Goal: Use online tool/utility: Utilize a website feature to perform a specific function

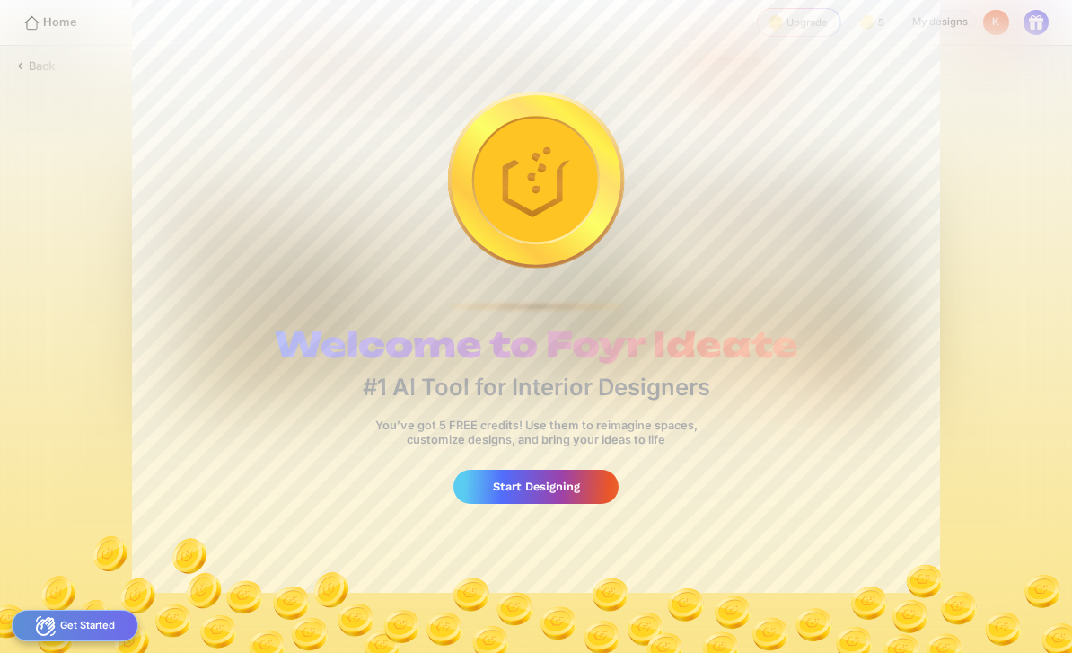
click at [586, 491] on div "Start Designing" at bounding box center [535, 486] width 164 height 33
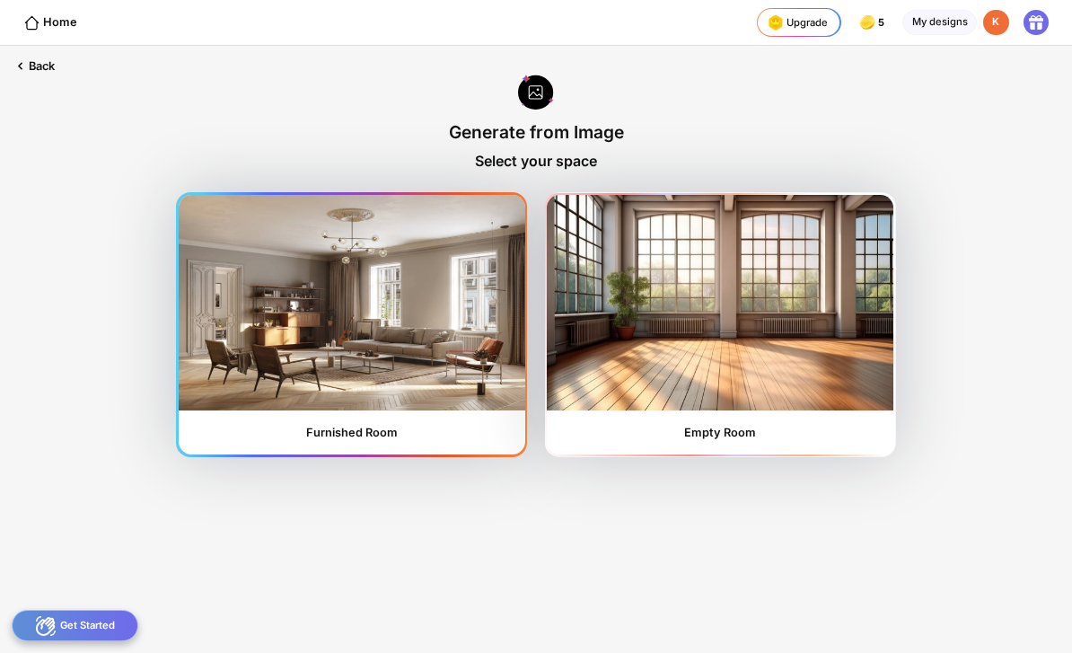
click at [349, 385] on img at bounding box center [352, 302] width 347 height 215
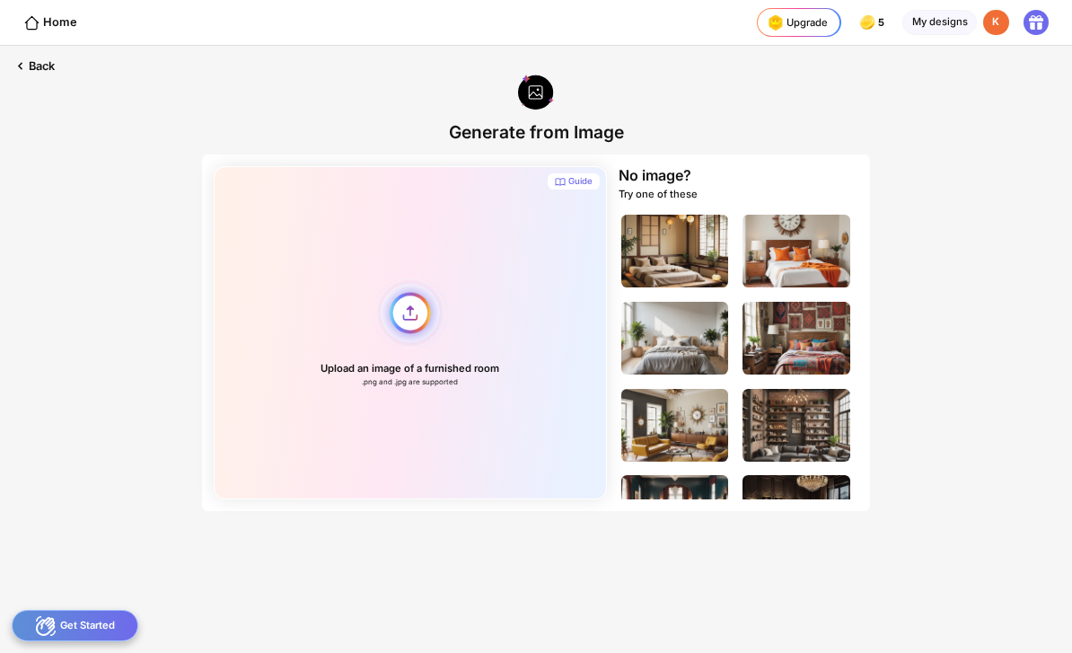
click at [407, 330] on div "Upload an image of a furnished room .png and .jpg are supported" at bounding box center [410, 332] width 393 height 333
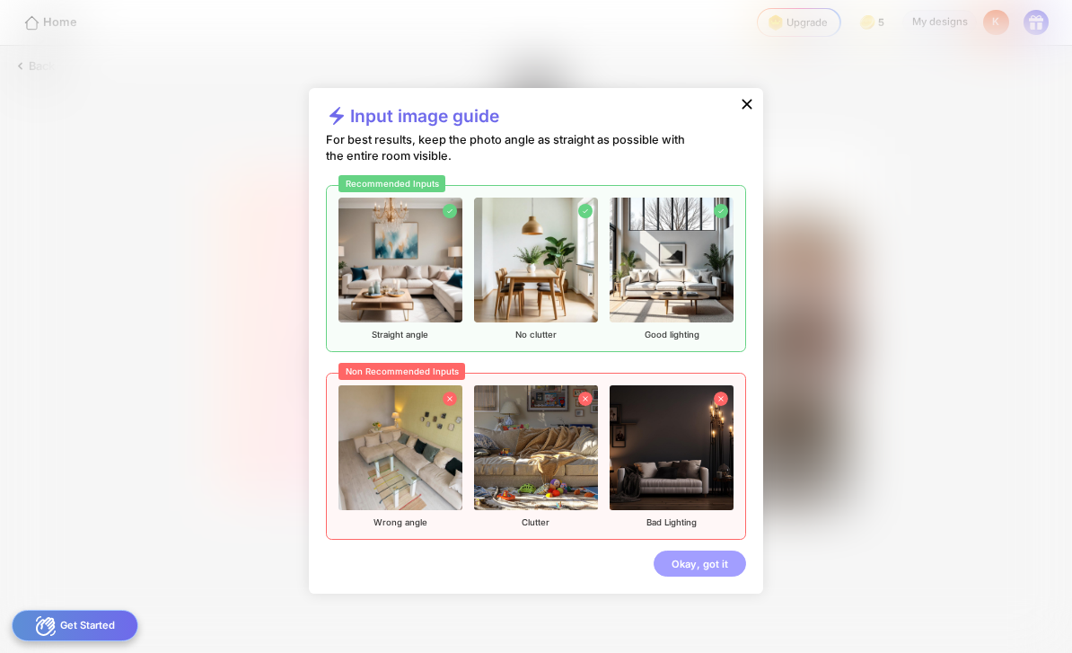
click at [685, 569] on div "Okay, got it" at bounding box center [700, 563] width 92 height 26
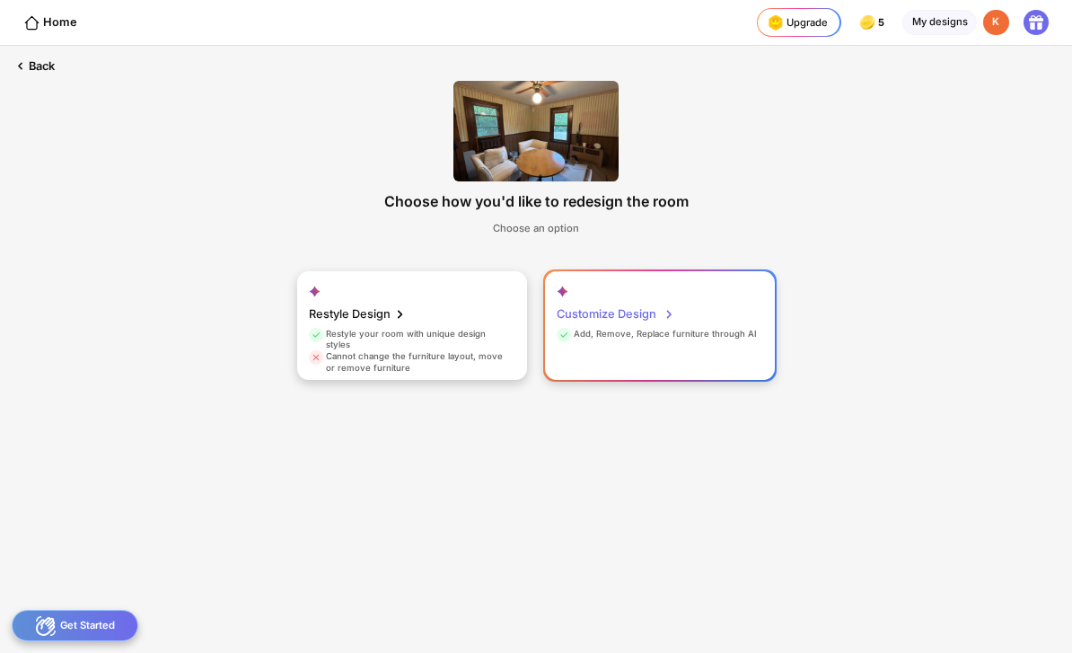
click at [644, 318] on div "Customize Design" at bounding box center [616, 314] width 119 height 29
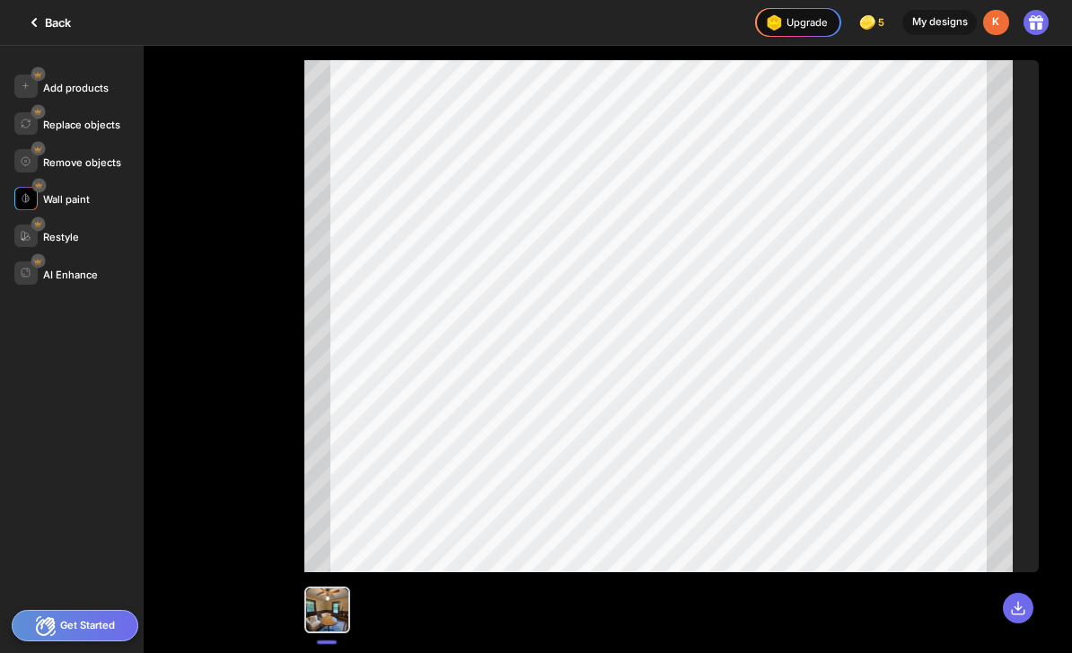
click at [68, 200] on div "Wall paint" at bounding box center [66, 199] width 47 height 13
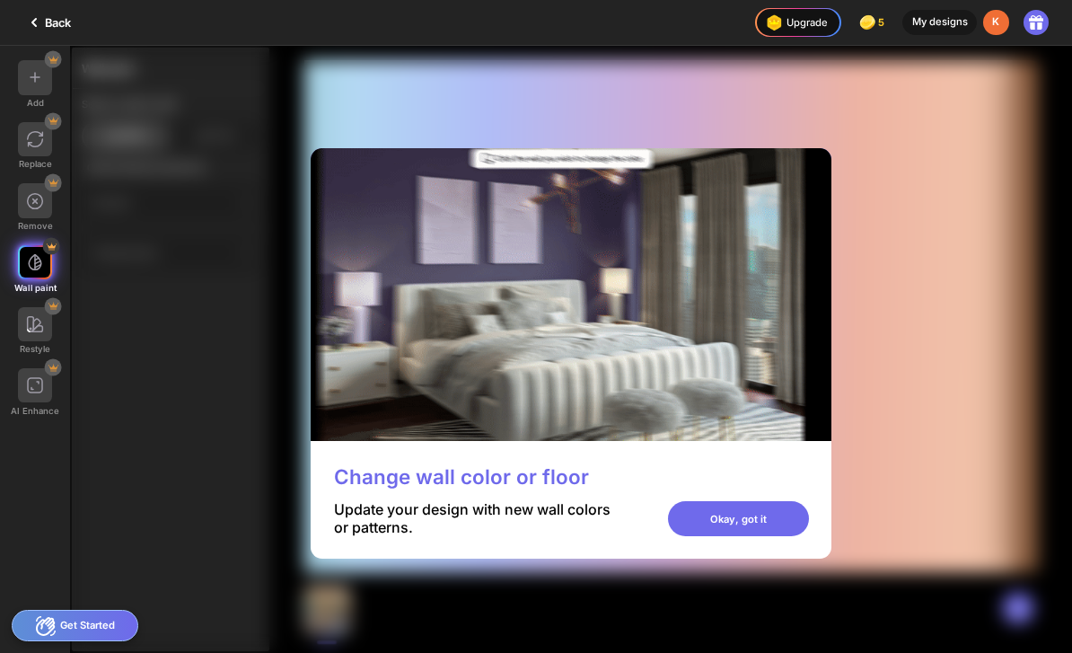
click at [809, 535] on div "Okay, got it" at bounding box center [738, 518] width 141 height 34
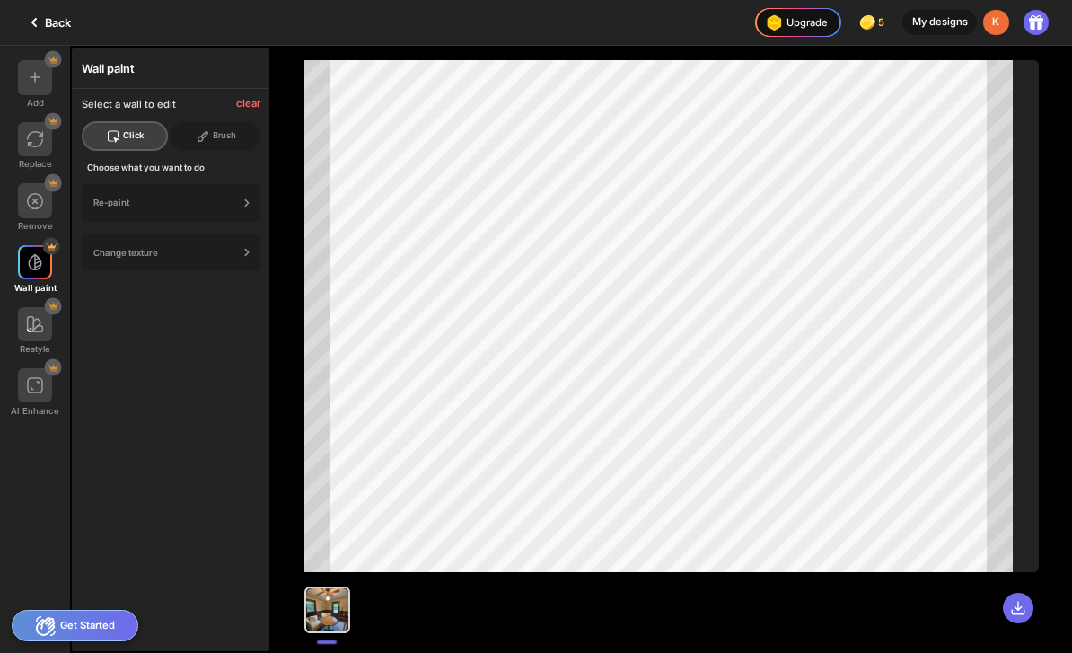
click at [100, 625] on div "Get Started" at bounding box center [75, 625] width 127 height 31
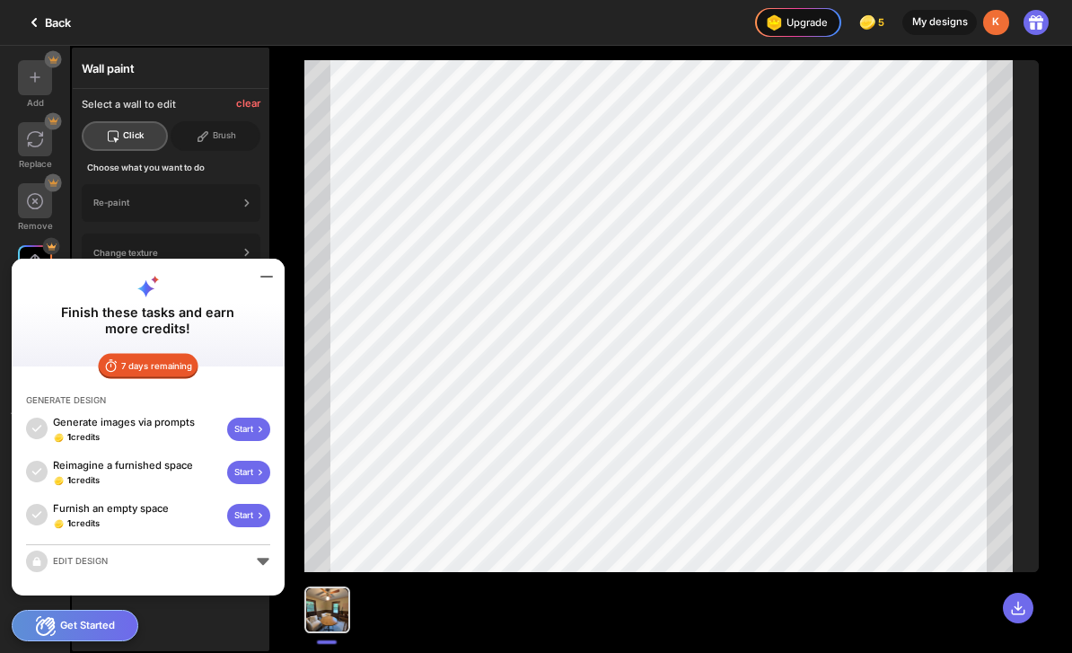
click at [276, 285] on icon at bounding box center [267, 277] width 22 height 22
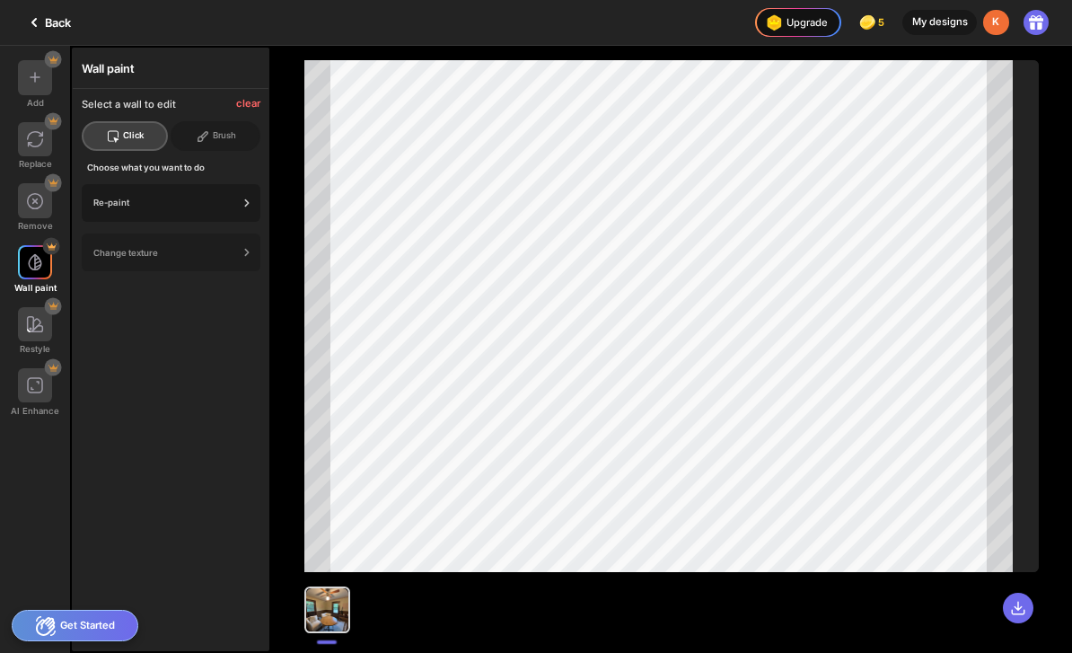
click at [186, 207] on div "Re-paint" at bounding box center [165, 203] width 145 height 10
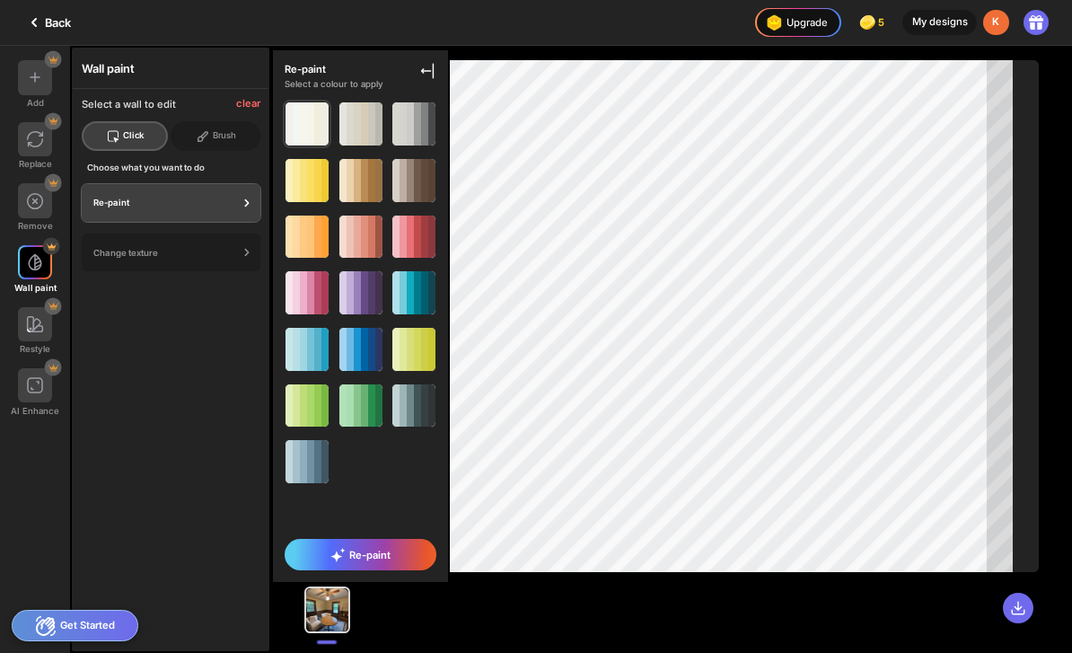
click at [319, 129] on div at bounding box center [317, 123] width 7 height 43
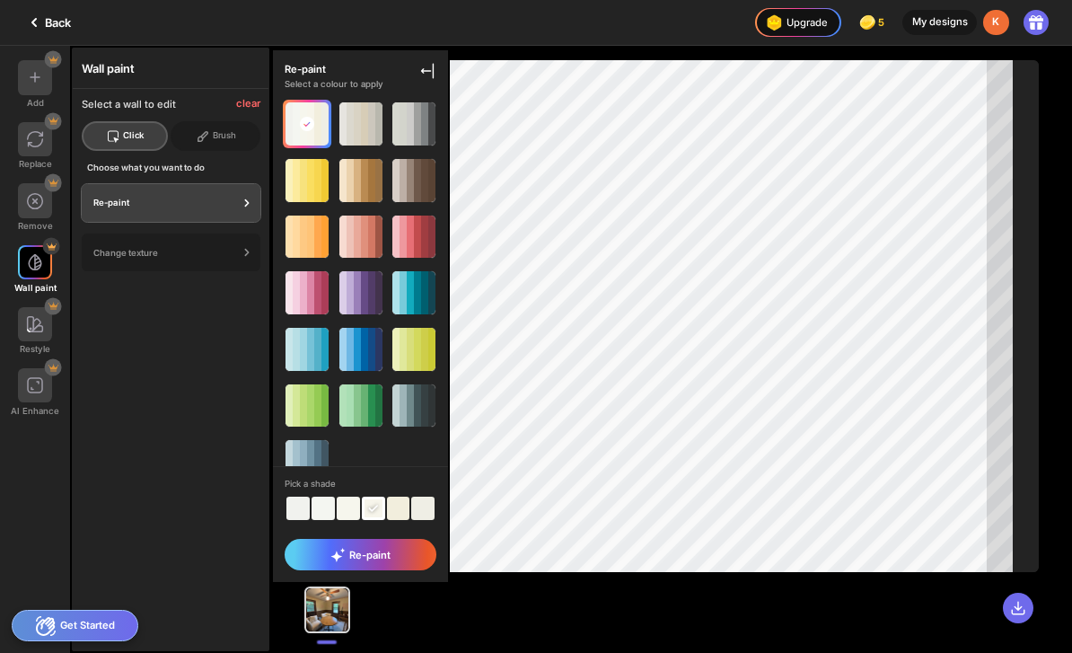
click at [406, 512] on div at bounding box center [398, 508] width 23 height 23
click at [328, 501] on div at bounding box center [323, 508] width 23 height 23
click at [295, 513] on div at bounding box center [297, 508] width 23 height 23
click at [378, 516] on div at bounding box center [373, 508] width 23 height 23
click at [384, 559] on span "Re-paint" at bounding box center [359, 555] width 59 height 14
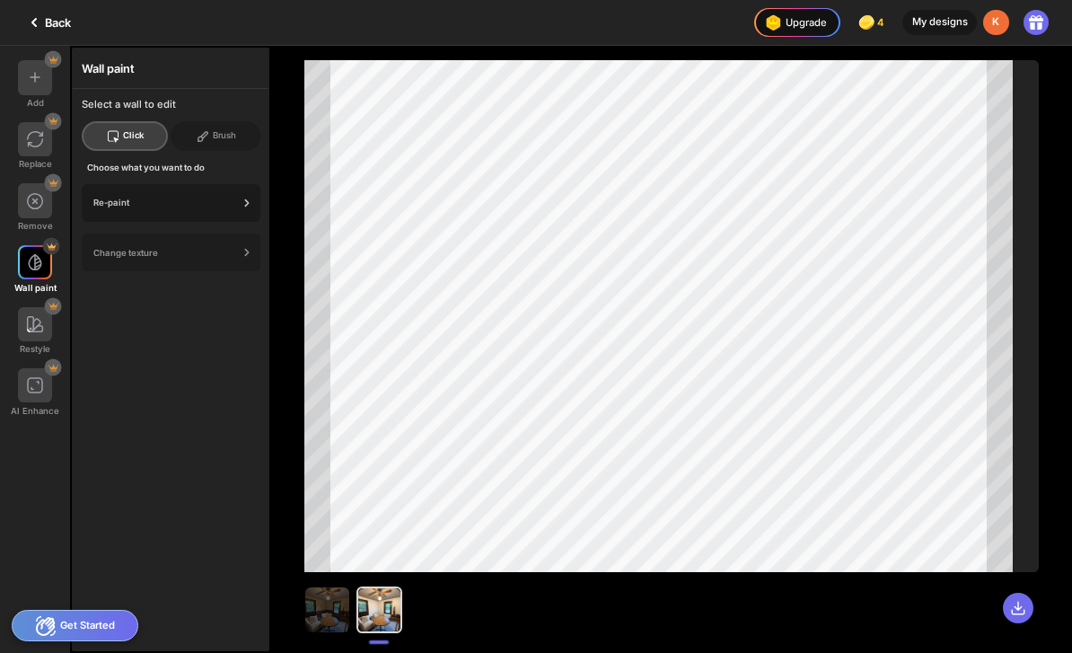
click at [130, 218] on div "Re-paint" at bounding box center [171, 203] width 179 height 38
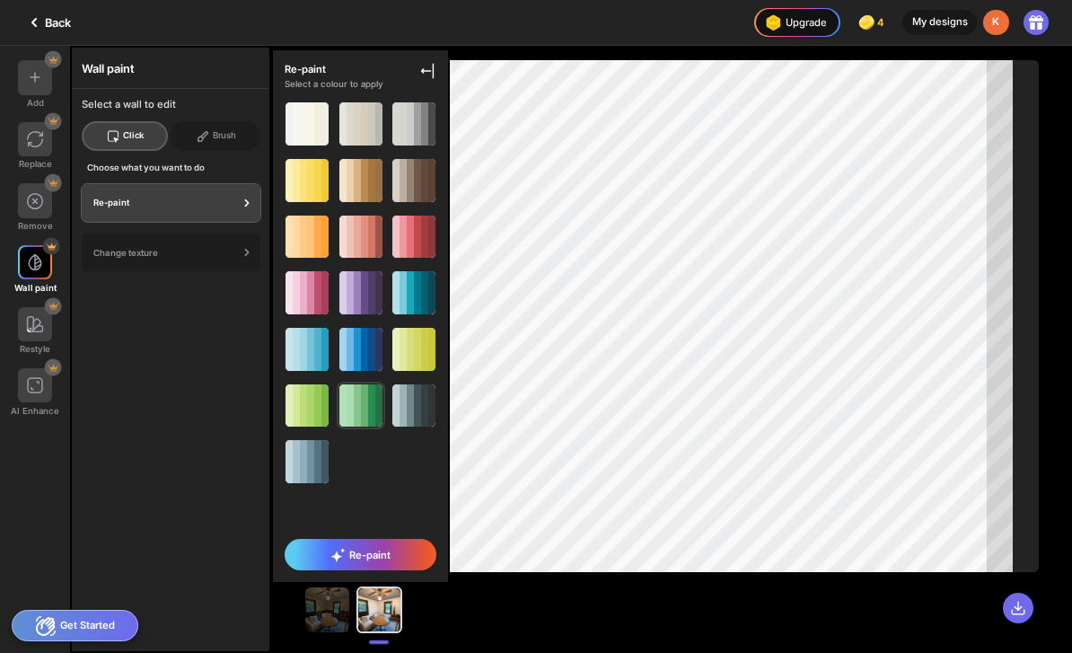
click at [374, 418] on div at bounding box center [371, 405] width 7 height 43
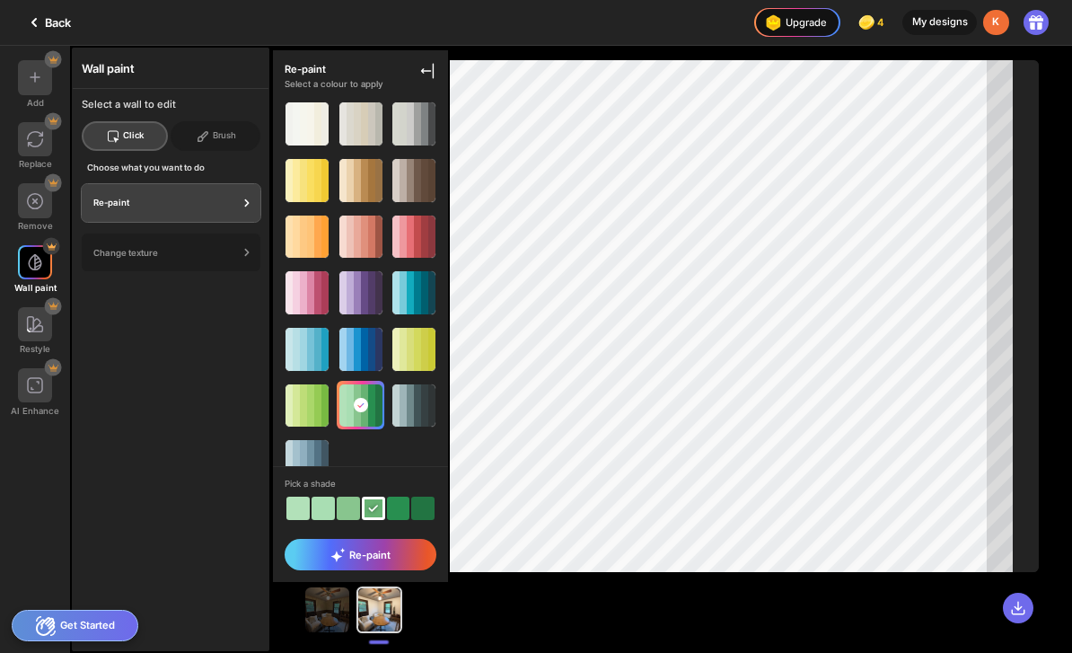
click at [319, 512] on div at bounding box center [323, 508] width 23 height 23
click at [292, 513] on div at bounding box center [297, 508] width 23 height 23
click at [361, 567] on div "Re-paint" at bounding box center [361, 554] width 152 height 31
click at [377, 555] on span "Re-paint" at bounding box center [359, 555] width 59 height 14
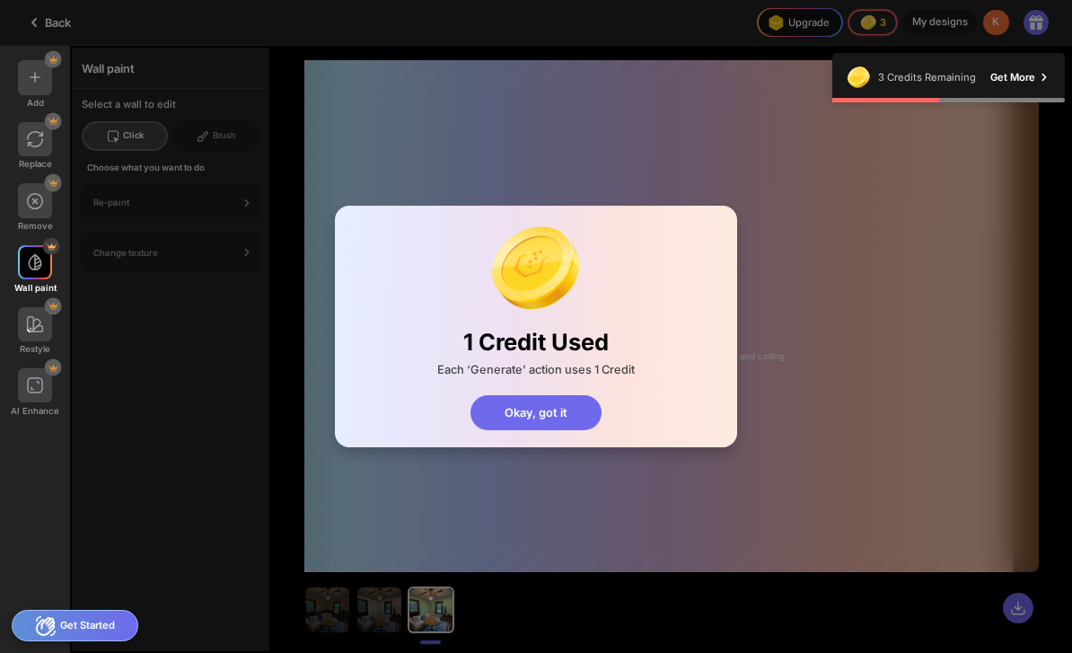
click at [537, 417] on div "Okay, got it" at bounding box center [536, 412] width 132 height 34
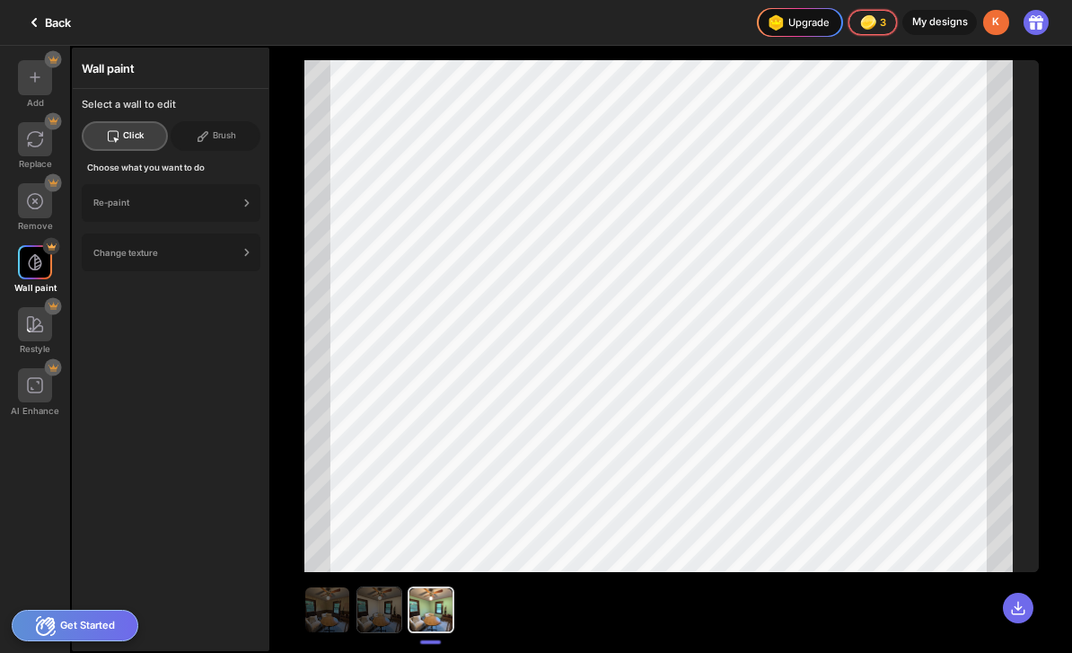
click at [374, 617] on img at bounding box center [379, 609] width 44 height 44
click at [347, 610] on img at bounding box center [327, 609] width 44 height 44
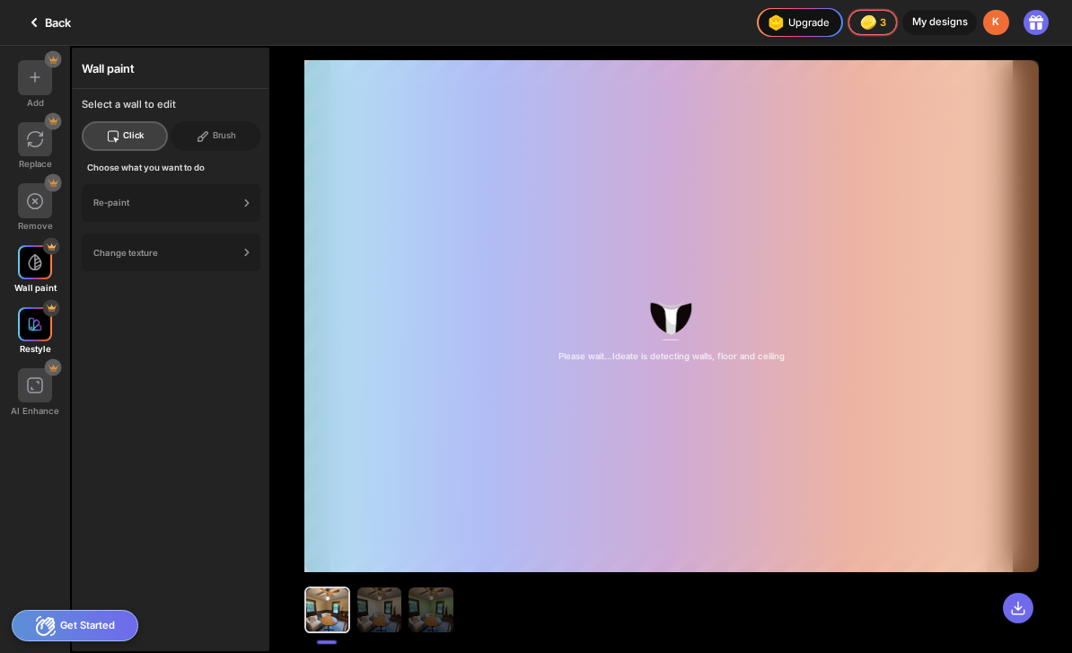
click at [31, 341] on div at bounding box center [35, 324] width 34 height 34
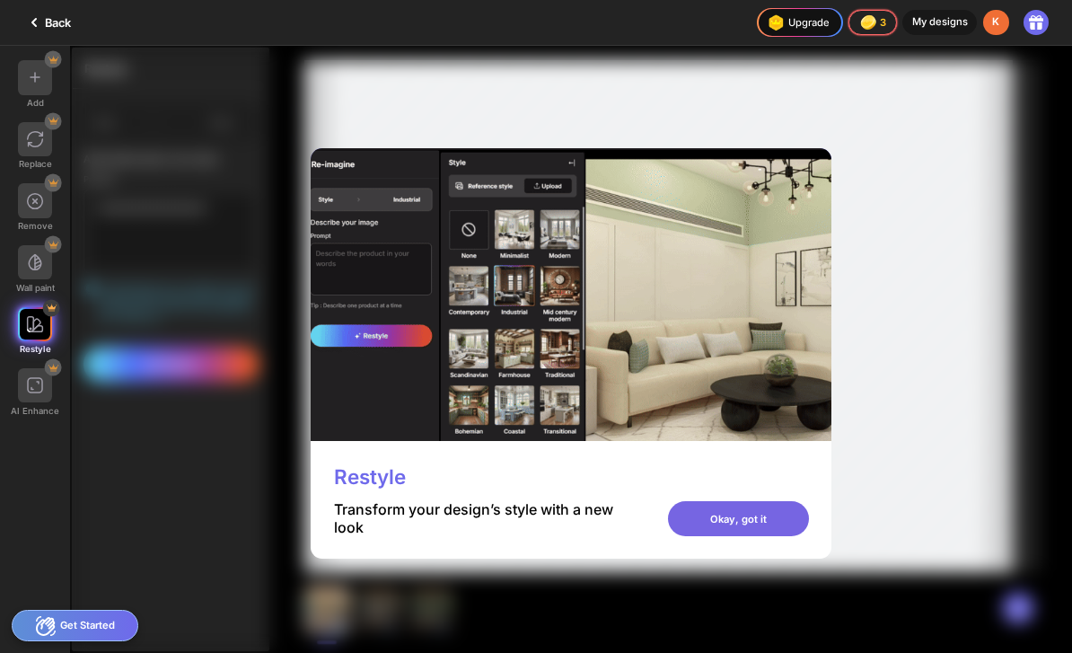
click at [756, 535] on div "Okay, got it" at bounding box center [738, 518] width 141 height 34
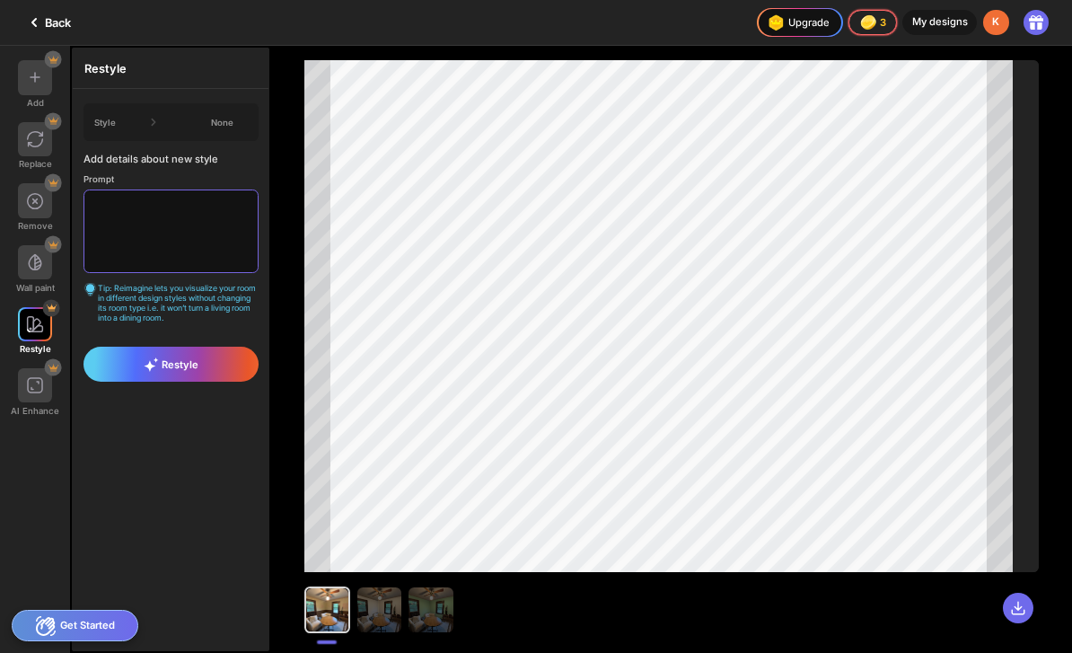
click at [189, 224] on textarea at bounding box center [172, 231] width 176 height 84
type textarea "**********"
click at [224, 115] on div "Style None" at bounding box center [172, 122] width 176 height 38
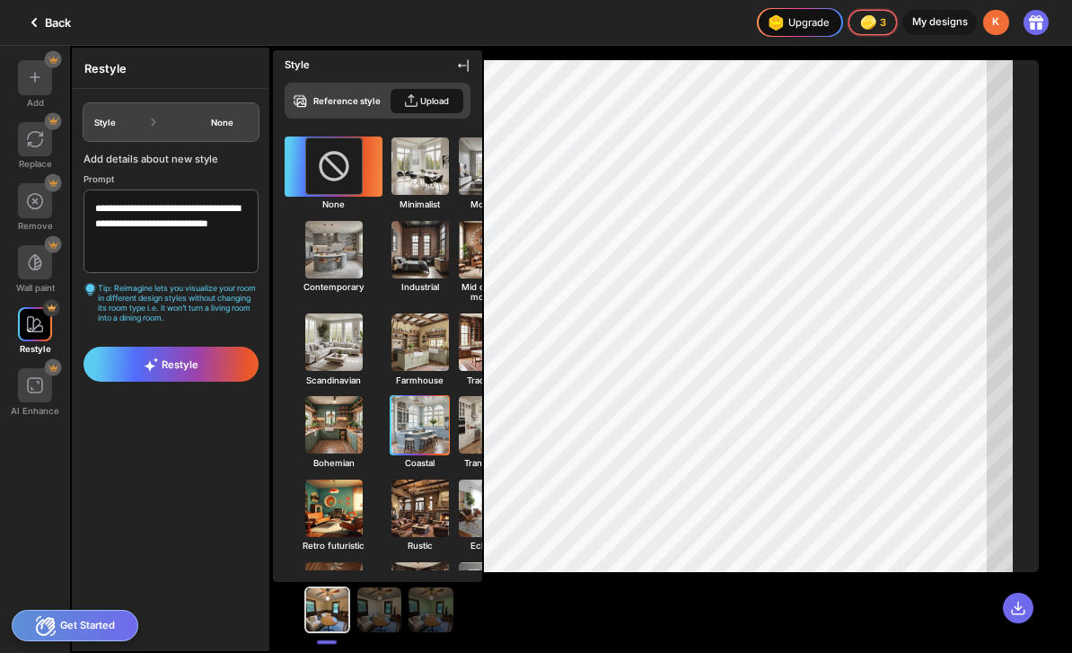
click at [388, 426] on img at bounding box center [419, 424] width 63 height 63
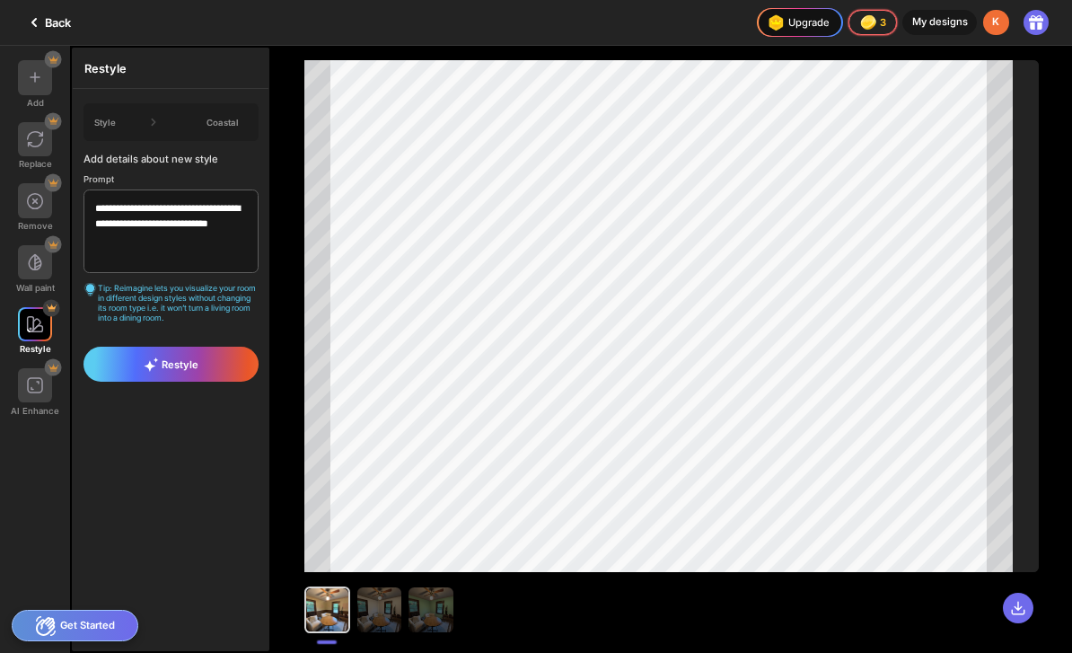
click at [194, 372] on span "Restyle" at bounding box center [171, 364] width 55 height 14
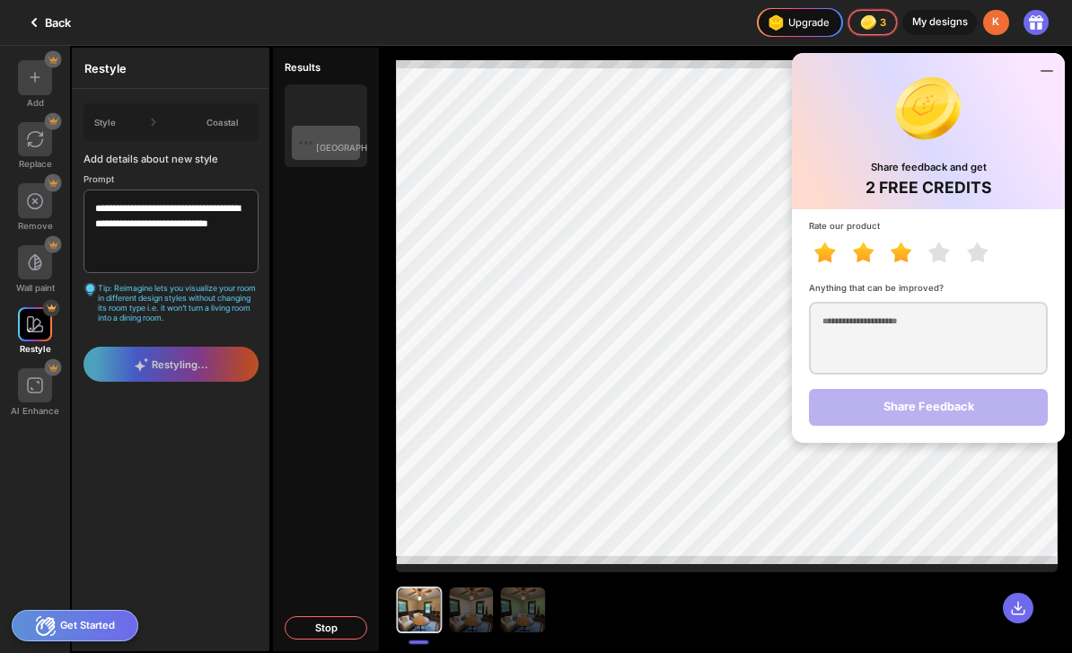
click at [1051, 75] on icon at bounding box center [1047, 71] width 22 height 22
